Goal: Information Seeking & Learning: Learn about a topic

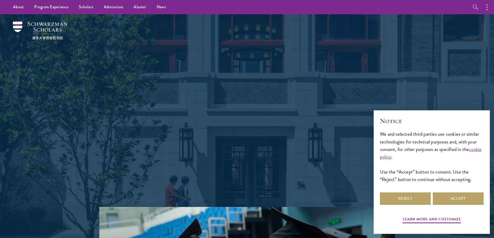
click at [170, 118] on p "Schwarzman Scholars is a prestigious one-year, fully funded master’s program in…" at bounding box center [247, 134] width 187 height 62
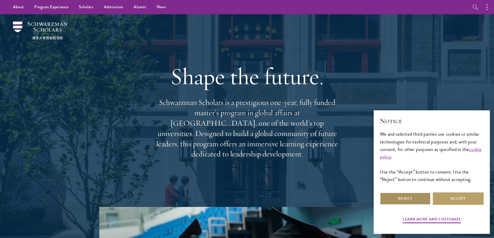
click at [409, 202] on button "Reject" at bounding box center [405, 199] width 51 height 12
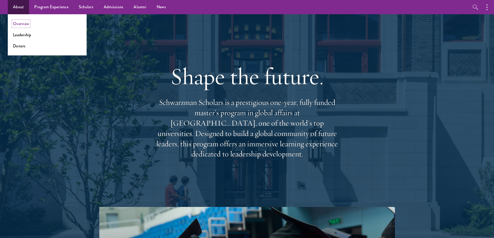
click at [22, 23] on link "Overview" at bounding box center [21, 24] width 16 height 6
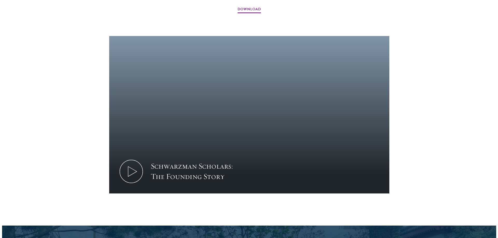
scroll to position [674, 0]
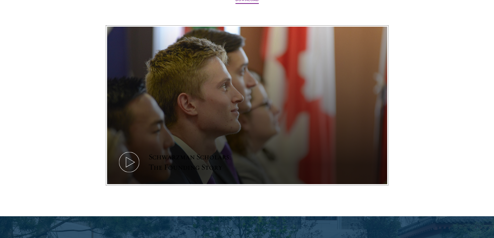
click at [128, 151] on icon at bounding box center [128, 162] width 23 height 23
